Goal: Communication & Community: Ask a question

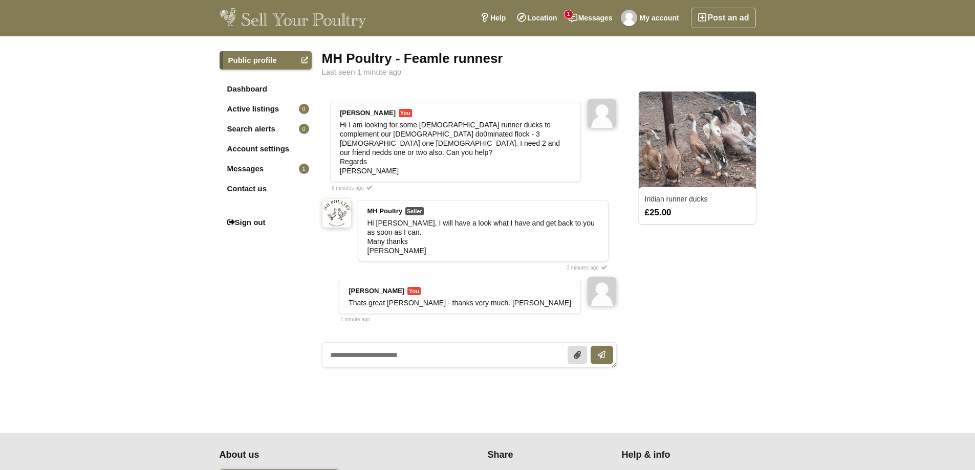
drag, startPoint x: 0, startPoint y: 0, endPoint x: 603, endPoint y: 188, distance: 631.9
